Goal: Task Accomplishment & Management: Complete application form

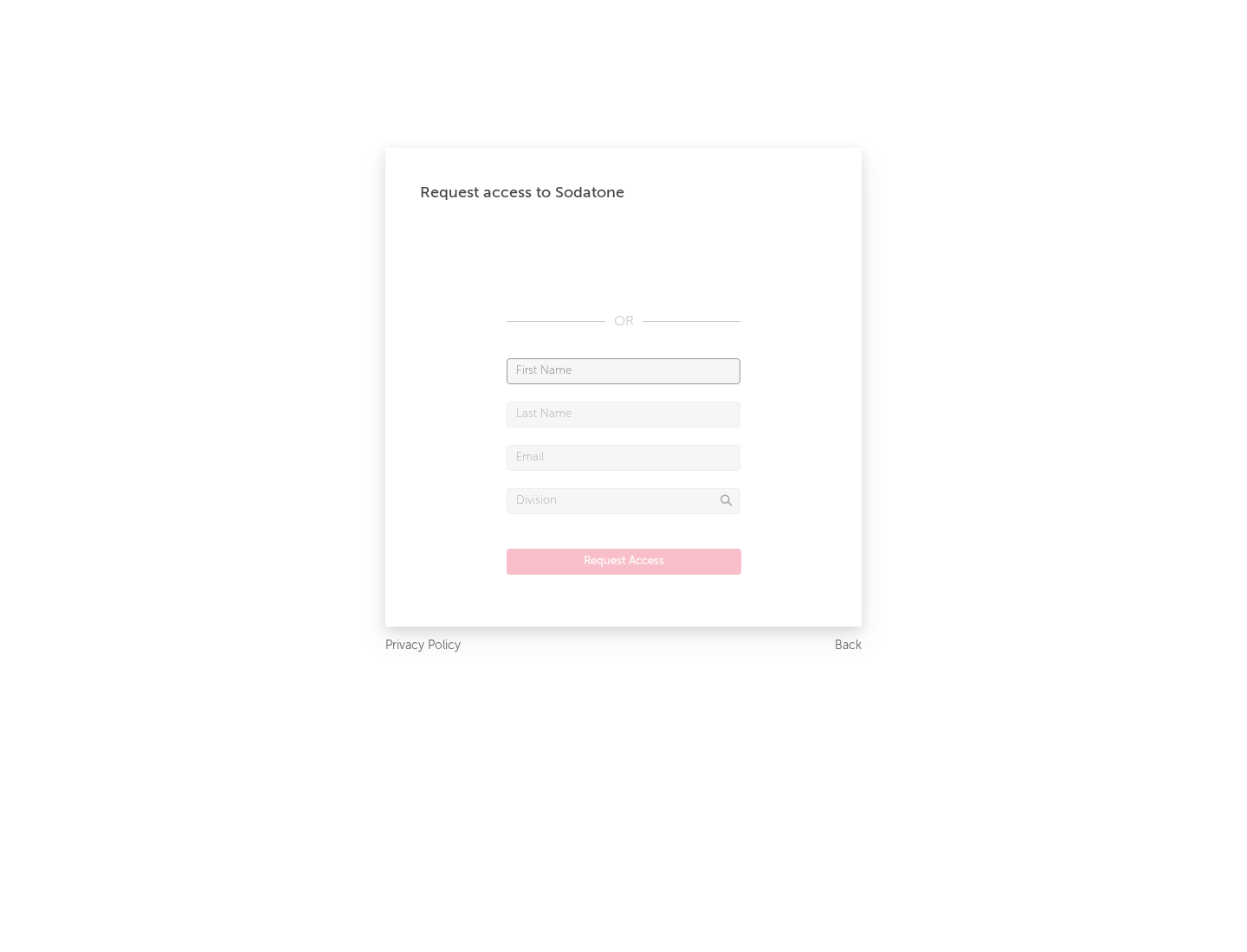
click at [624, 371] on input "text" at bounding box center [624, 371] width 234 height 26
type input "[PERSON_NAME]"
click at [624, 413] on input "text" at bounding box center [624, 414] width 234 height 26
type input "[PERSON_NAME]"
click at [624, 457] on input "text" at bounding box center [624, 457] width 234 height 26
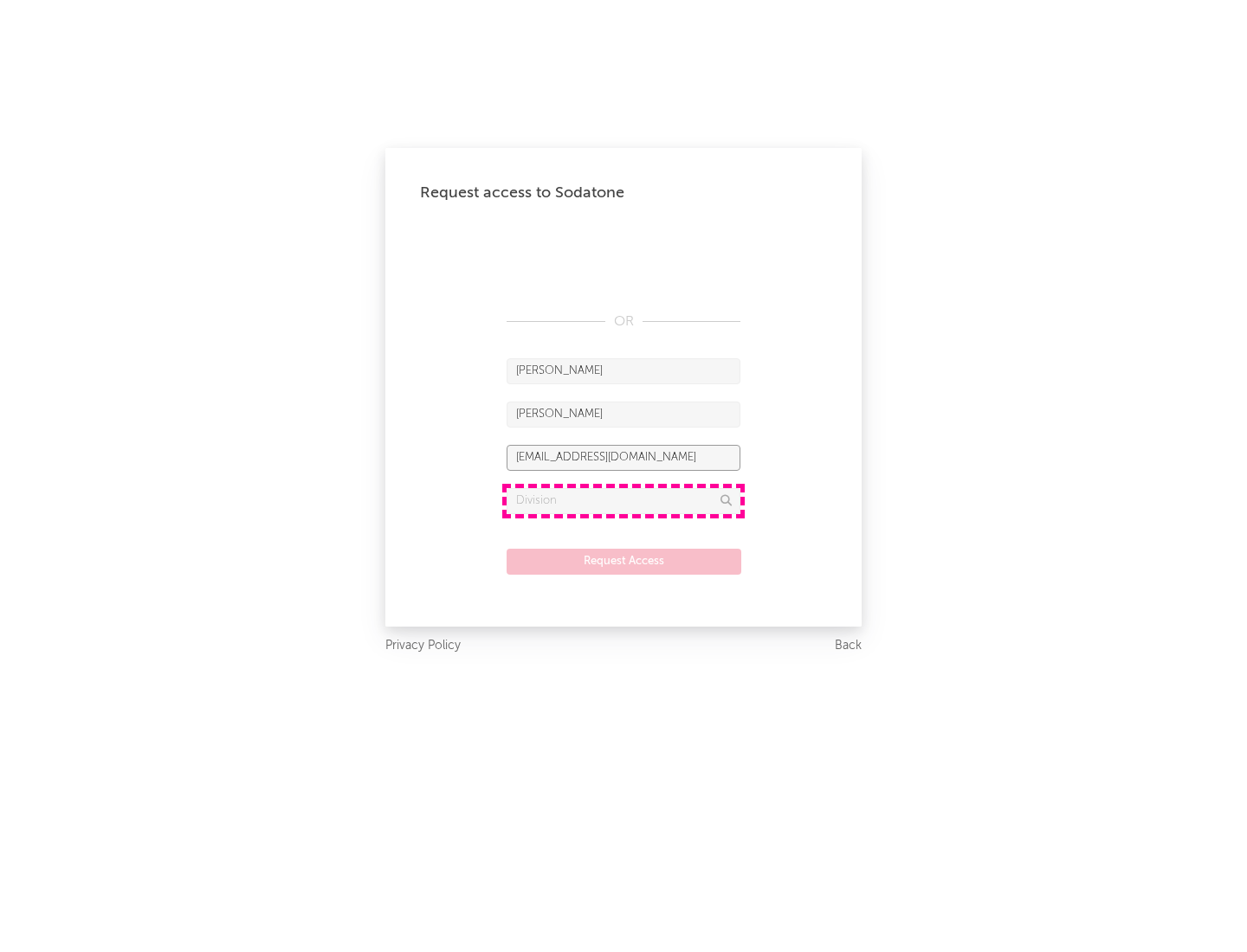
type input "[EMAIL_ADDRESS][DOMAIN_NAME]"
click at [624, 500] on input "text" at bounding box center [624, 501] width 234 height 26
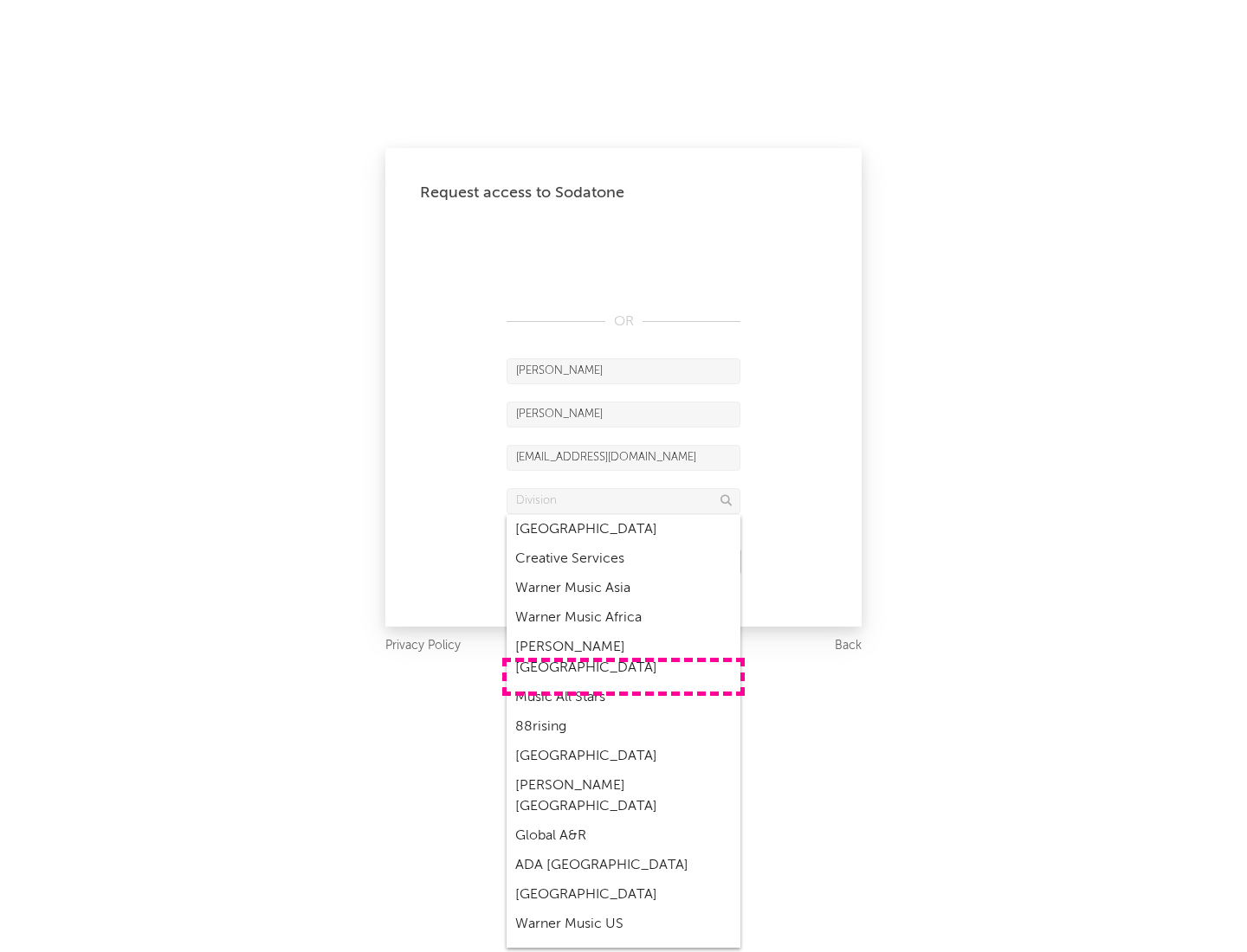
click at [624, 683] on div "Music All Stars" at bounding box center [624, 697] width 234 height 29
type input "Music All Stars"
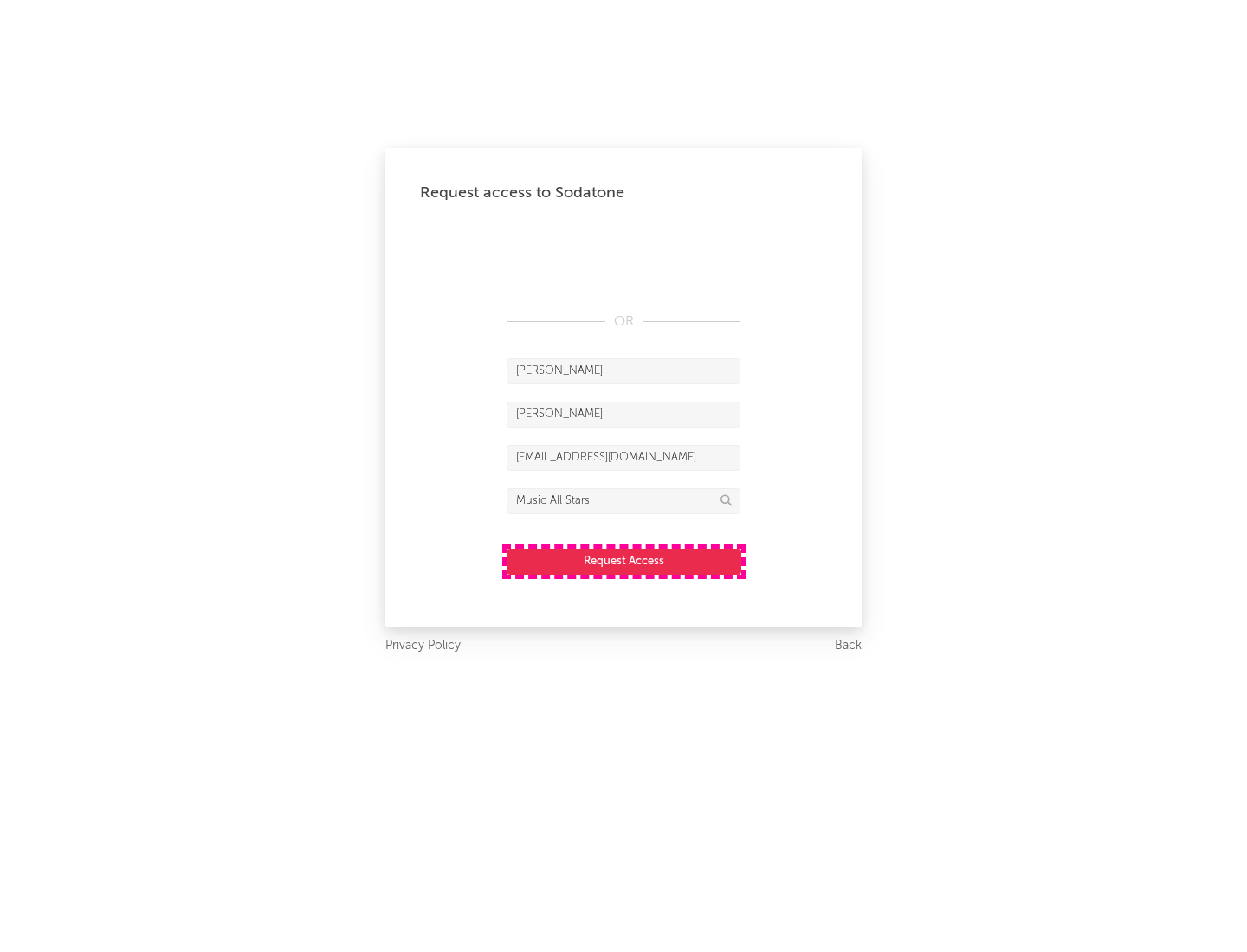
click at [624, 561] on button "Request Access" at bounding box center [624, 562] width 235 height 26
